Goal: Task Accomplishment & Management: Manage account settings

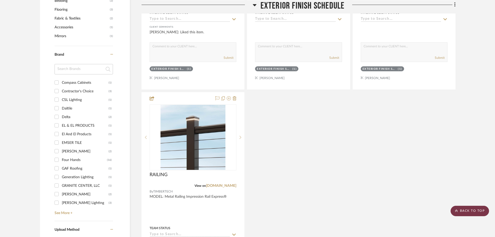
scroll to position [520, 0]
click at [484, 207] on scroll-to-top-button "BACK TO TOP" at bounding box center [470, 211] width 38 height 10
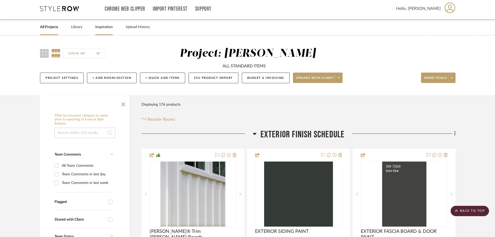
scroll to position [0, 0]
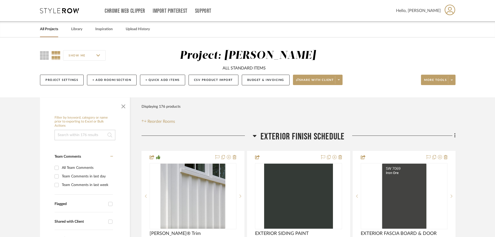
click at [51, 30] on link "All Projects" at bounding box center [49, 29] width 18 height 7
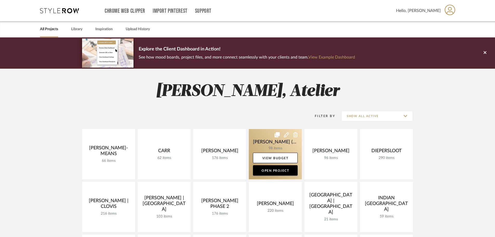
click at [275, 145] on link at bounding box center [275, 154] width 53 height 50
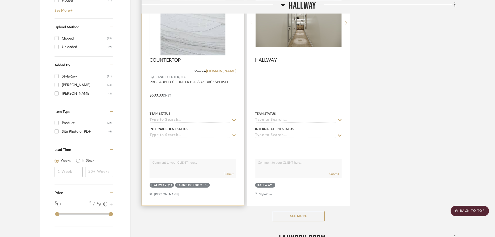
scroll to position [728, 0]
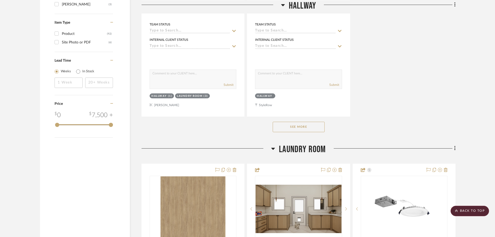
click at [303, 122] on button "See More" at bounding box center [299, 127] width 52 height 10
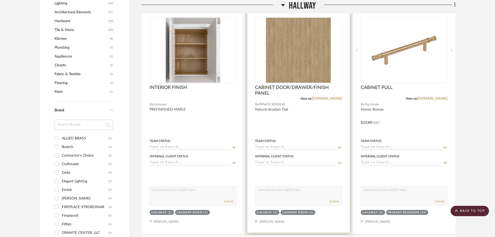
scroll to position [364, 0]
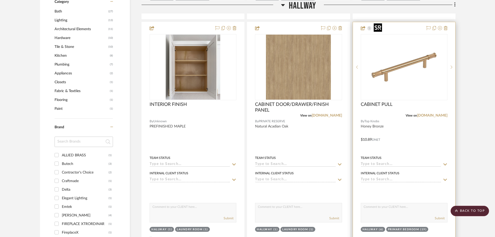
click at [0, 0] on img at bounding box center [0, 0] width 0 height 0
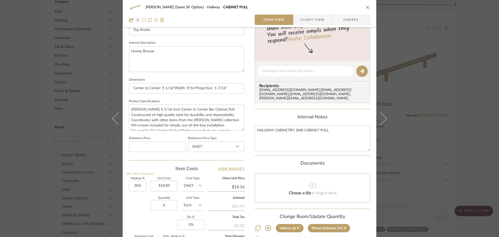
scroll to position [208, 0]
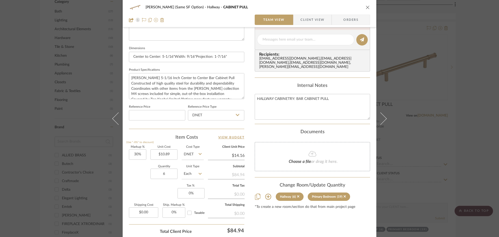
click at [365, 9] on button "close" at bounding box center [367, 7] width 5 height 5
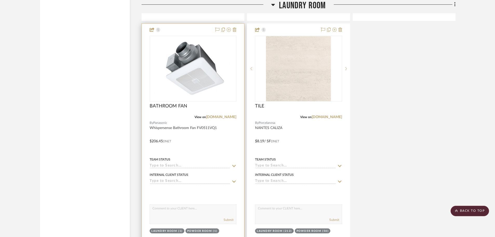
scroll to position [1689, 0]
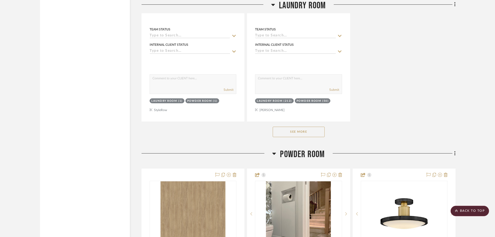
click at [295, 127] on button "See More" at bounding box center [299, 132] width 52 height 10
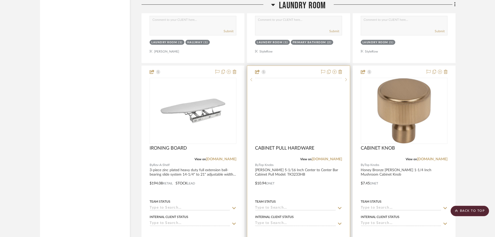
scroll to position [2209, 0]
click at [294, 145] on span "CABINET PULL HARDWARE" at bounding box center [284, 148] width 59 height 6
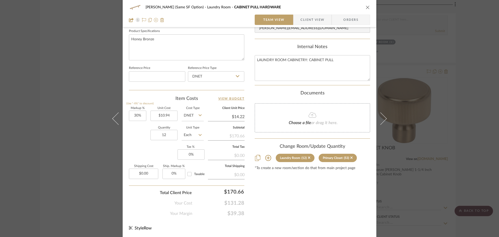
scroll to position [247, 0]
click at [367, 8] on icon "close" at bounding box center [368, 7] width 4 height 4
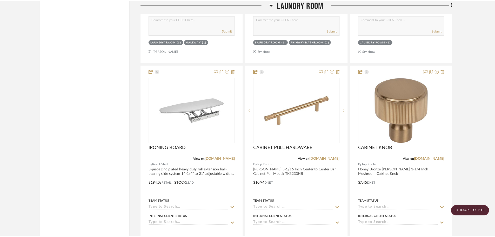
scroll to position [2209, 0]
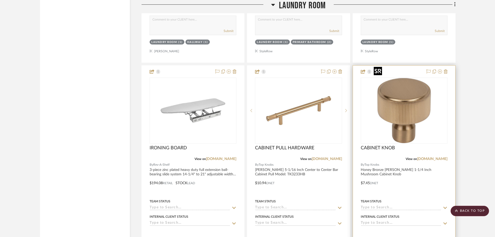
click at [0, 0] on img at bounding box center [0, 0] width 0 height 0
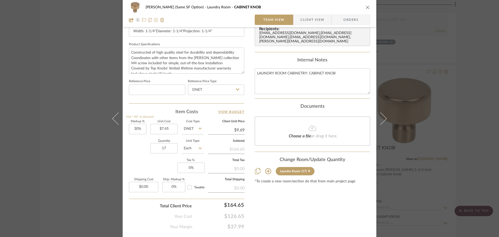
scroll to position [234, 0]
type input "26"
click at [366, 5] on icon "close" at bounding box center [368, 7] width 4 height 4
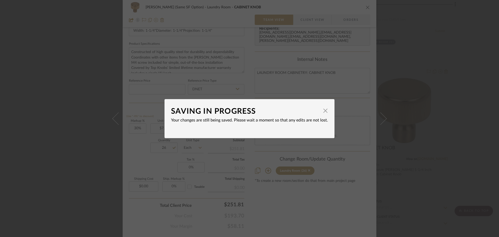
click at [316, 70] on div "SAVING IN PROGRESS × Your changes are still being saved. Please wait a moment s…" at bounding box center [249, 118] width 499 height 237
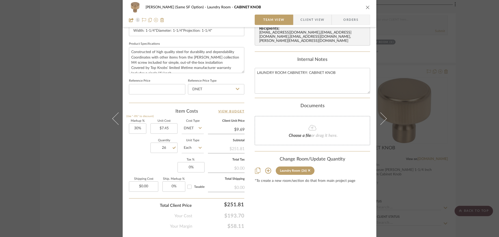
click at [363, 9] on div "[PERSON_NAME] (Same SF Option) Laundry Room CABINET KNOB" at bounding box center [249, 7] width 241 height 10
click at [367, 7] on icon "close" at bounding box center [368, 7] width 4 height 4
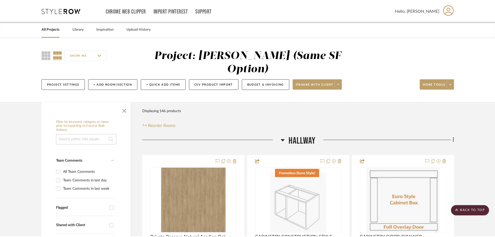
scroll to position [2209, 0]
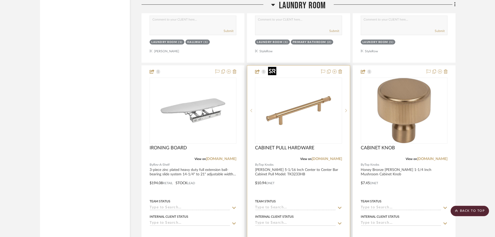
click at [314, 103] on img "0" at bounding box center [298, 110] width 65 height 65
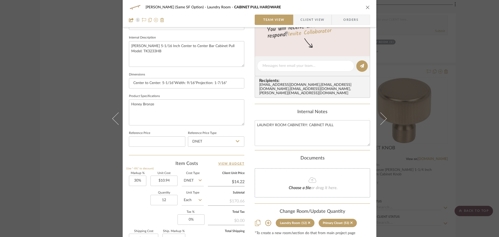
scroll to position [234, 0]
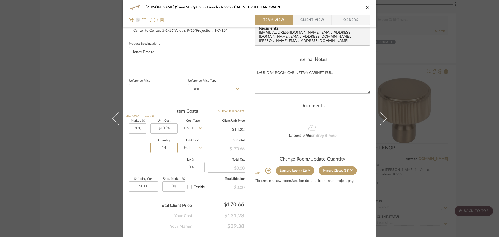
type input "14"
click at [144, 168] on div "Markup % (Use "-X%" to discount) 30% Unit Cost $10.94 Cost Type DNET Client Uni…" at bounding box center [186, 158] width 115 height 76
click at [363, 9] on div "[PERSON_NAME] (Same SF Option) Laundry Room CABINET PULL HARDWARE" at bounding box center [249, 7] width 241 height 10
click at [366, 9] on icon "close" at bounding box center [368, 7] width 4 height 4
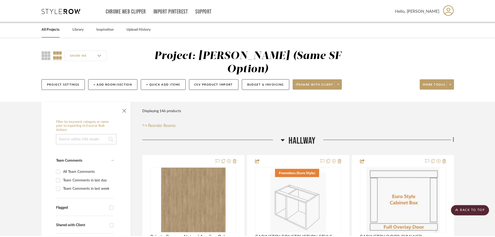
scroll to position [2209, 0]
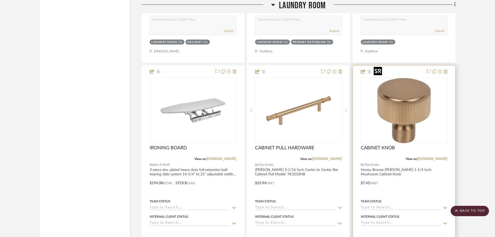
click at [398, 78] on img "0" at bounding box center [404, 110] width 65 height 65
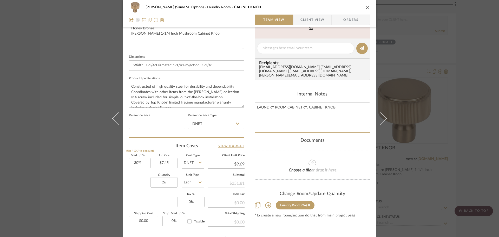
scroll to position [208, 0]
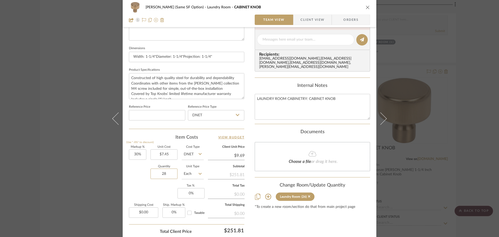
type input "28"
click at [129, 172] on div "Quantity 28 Unit Type Each" at bounding box center [166, 174] width 75 height 18
click at [366, 5] on button "close" at bounding box center [367, 7] width 5 height 5
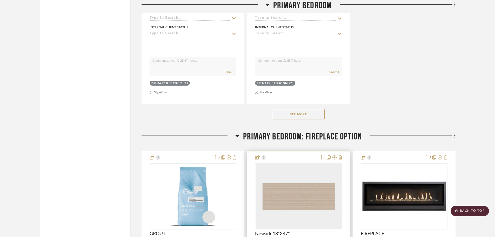
scroll to position [5068, 0]
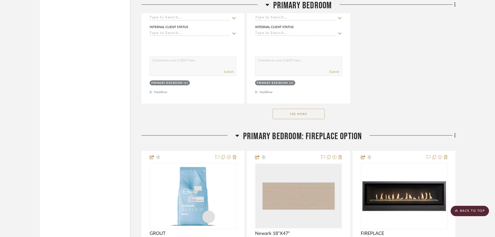
click at [304, 109] on button "See More" at bounding box center [299, 114] width 52 height 10
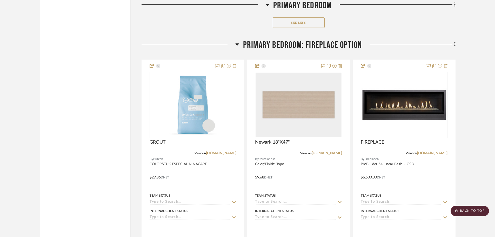
scroll to position [5847, 0]
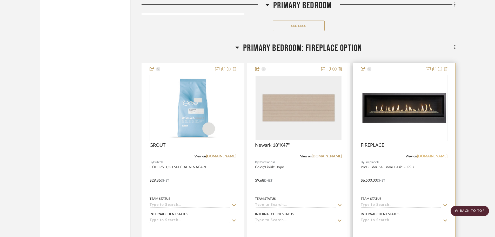
click at [446, 154] on link "[DOMAIN_NAME]" at bounding box center [432, 156] width 30 height 4
